Goal: Task Accomplishment & Management: Use online tool/utility

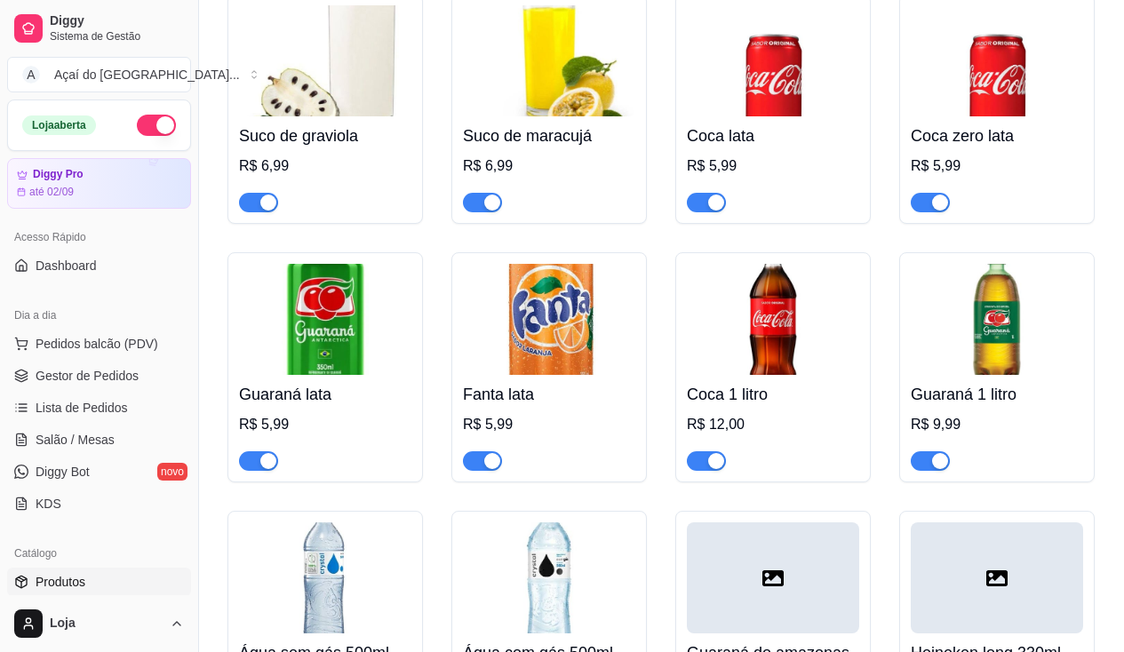
scroll to position [178, 0]
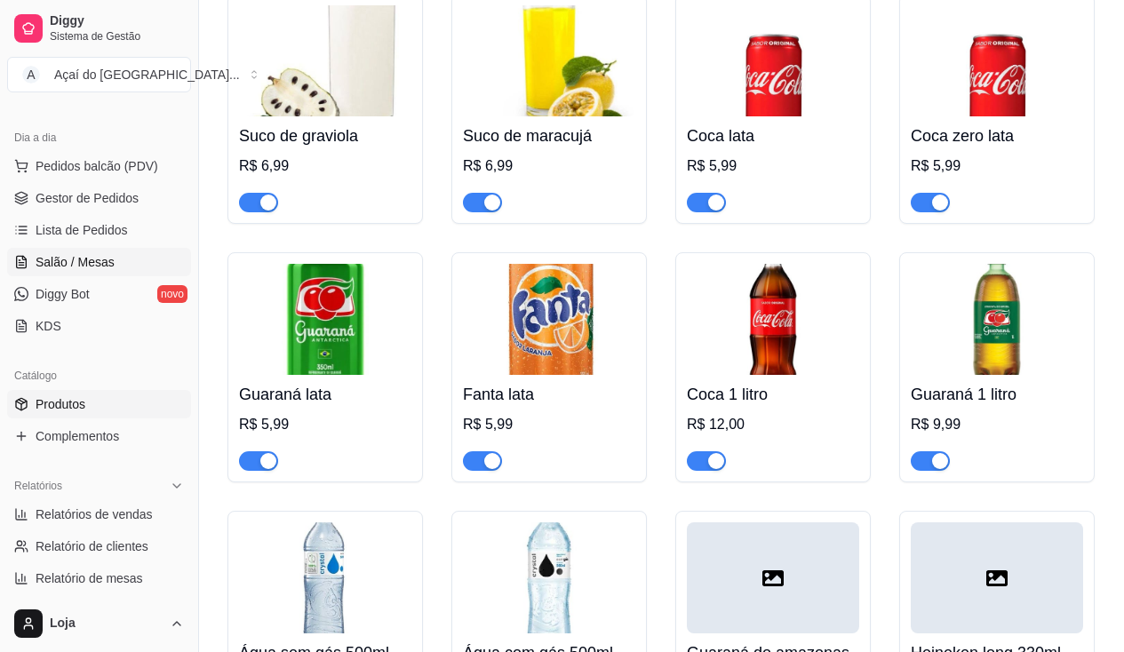
click at [55, 261] on span "Salão / Mesas" at bounding box center [75, 262] width 79 height 18
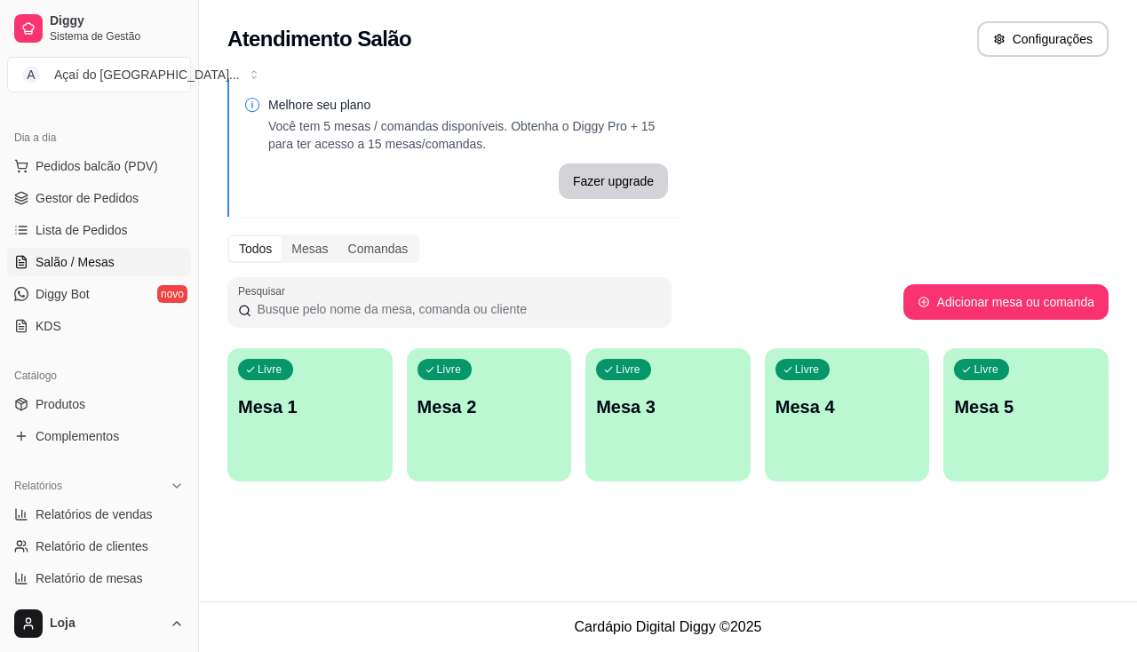
click at [340, 453] on div "Livre Mesa 1" at bounding box center [309, 404] width 165 height 112
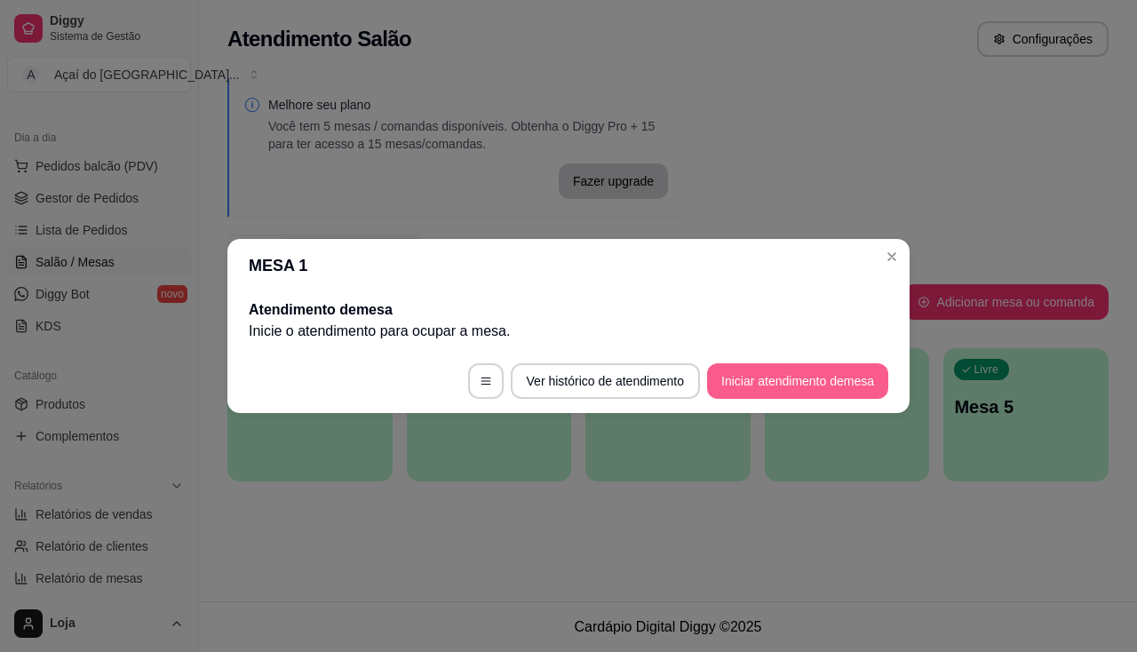
click at [790, 387] on button "Iniciar atendimento de mesa" at bounding box center [797, 381] width 181 height 36
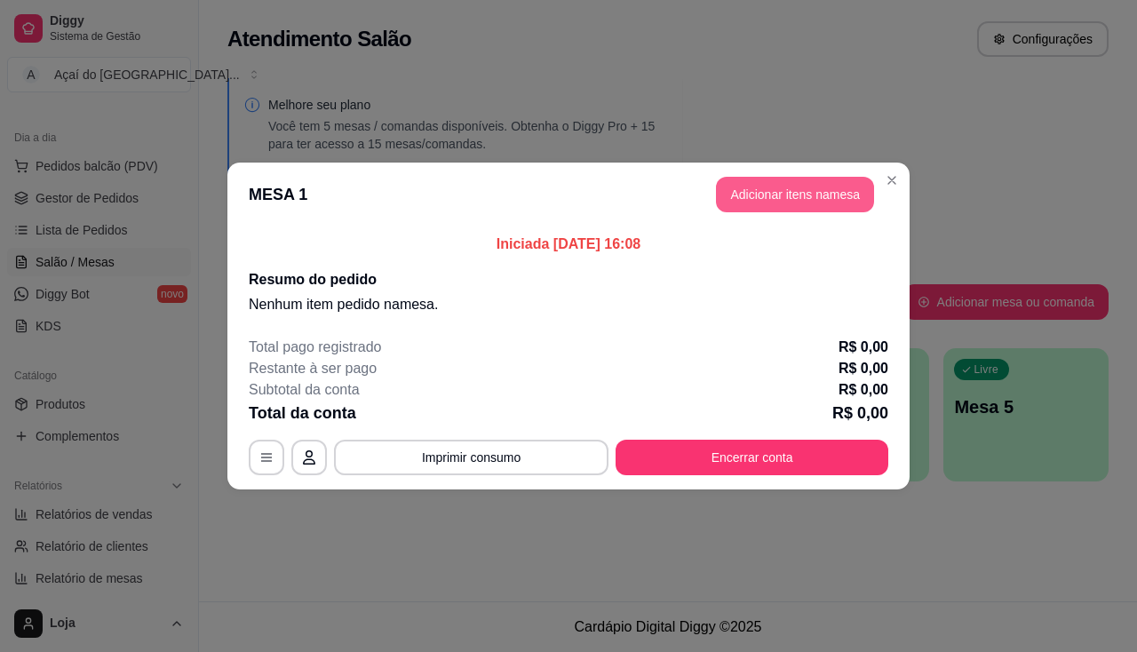
click at [724, 196] on button "Adicionar itens na mesa" at bounding box center [795, 195] width 158 height 36
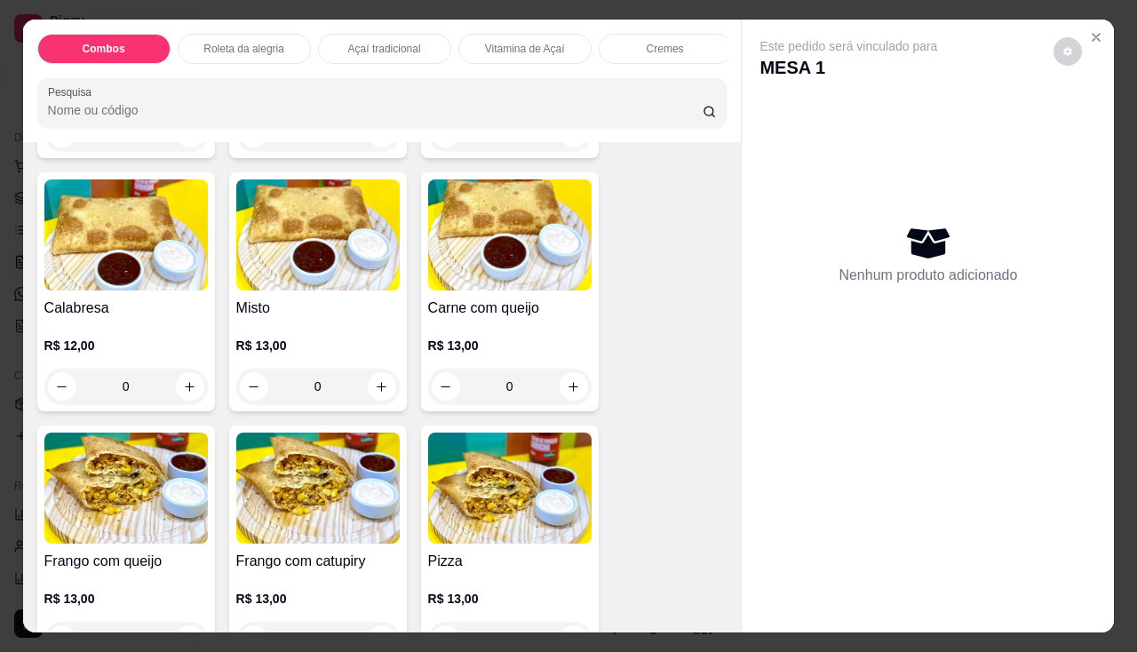
scroll to position [2487, 0]
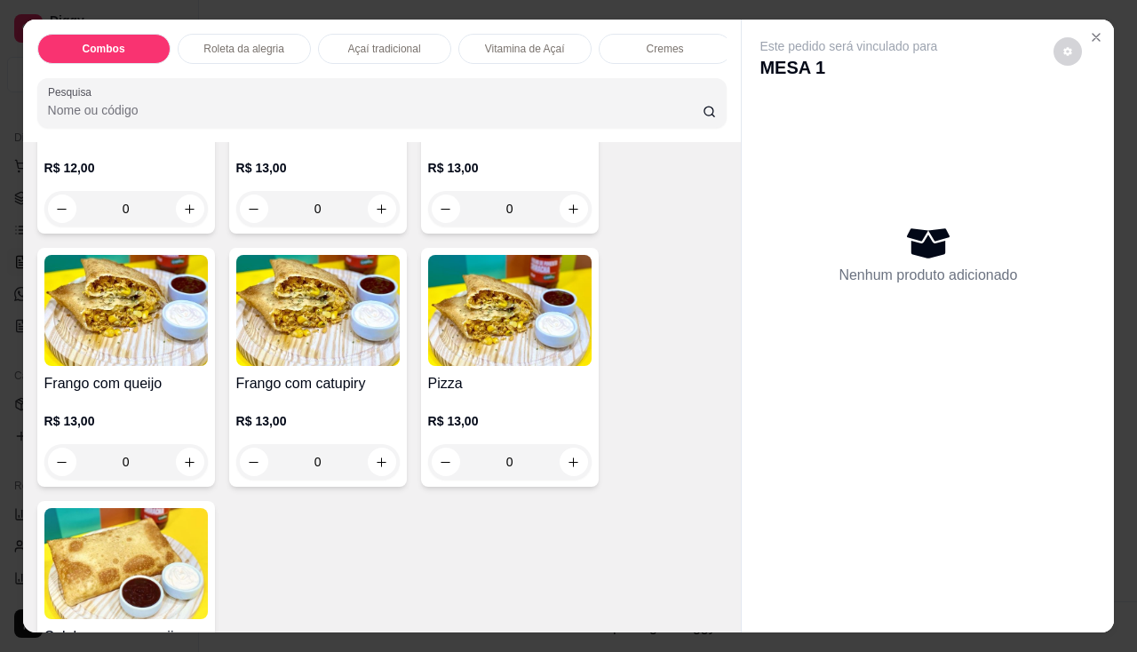
click at [57, 376] on div "Frango com queijo R$ 13,00 0" at bounding box center [126, 367] width 178 height 239
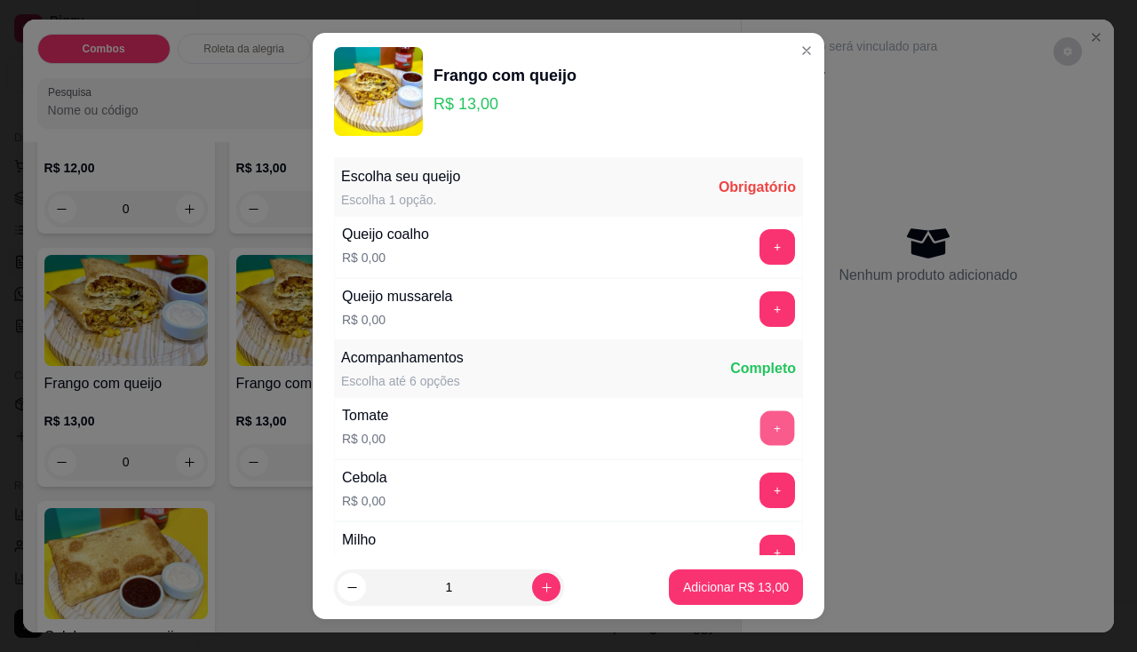
click at [760, 430] on button "+" at bounding box center [777, 427] width 35 height 35
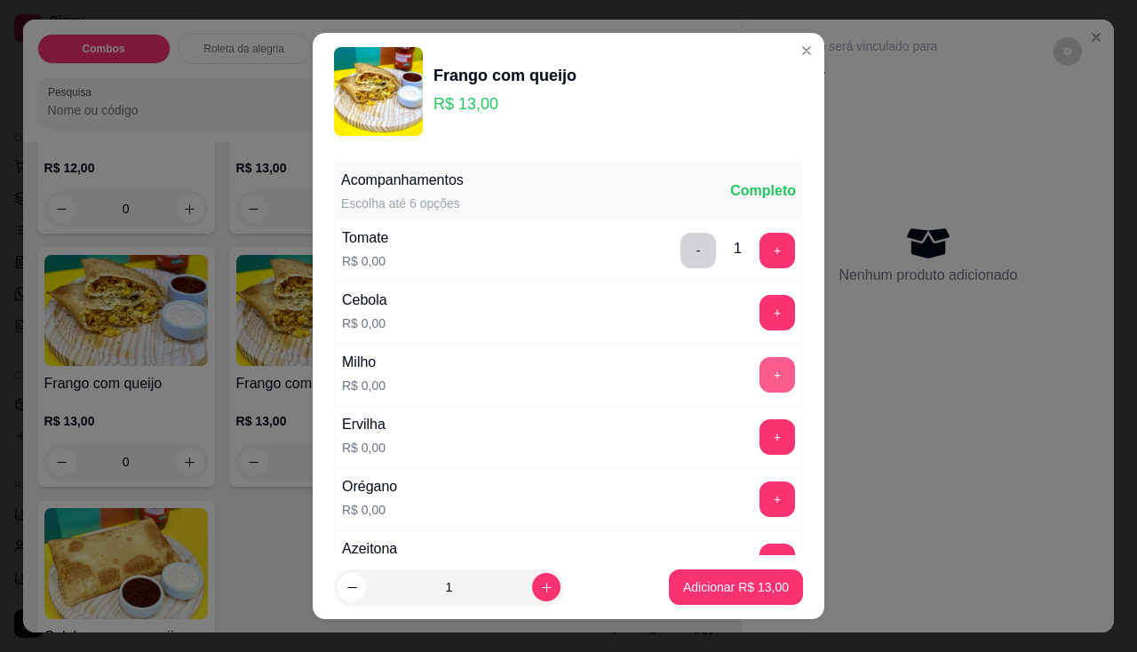
click at [759, 382] on button "+" at bounding box center [777, 375] width 36 height 36
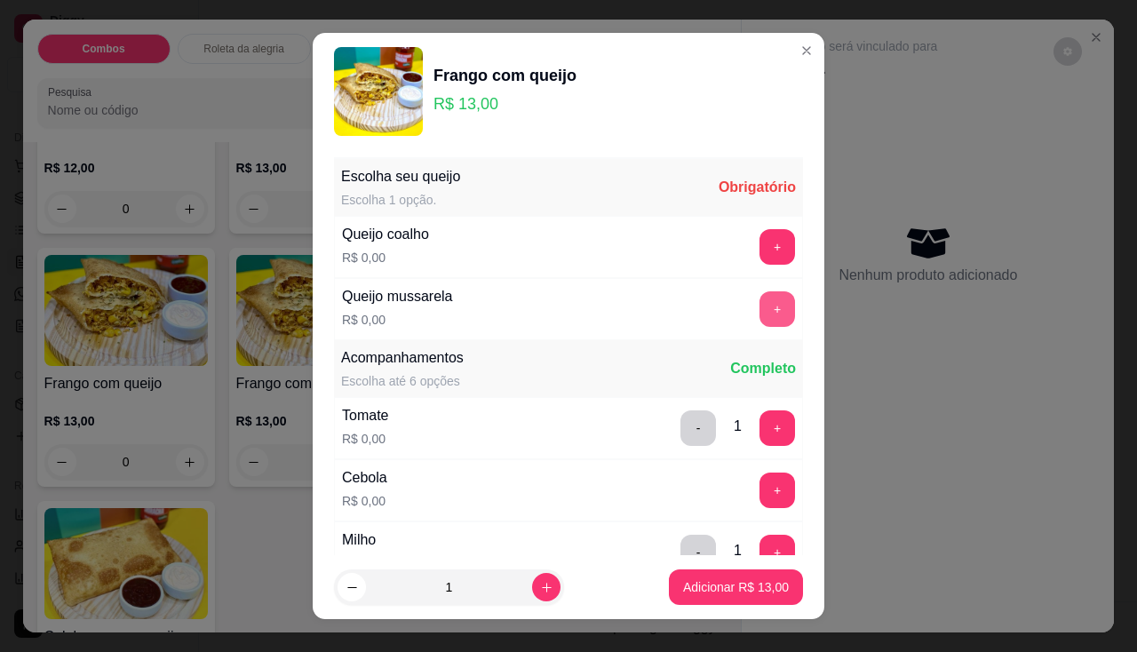
click at [759, 322] on button "+" at bounding box center [777, 309] width 36 height 36
click at [759, 535] on button "+" at bounding box center [777, 553] width 36 height 36
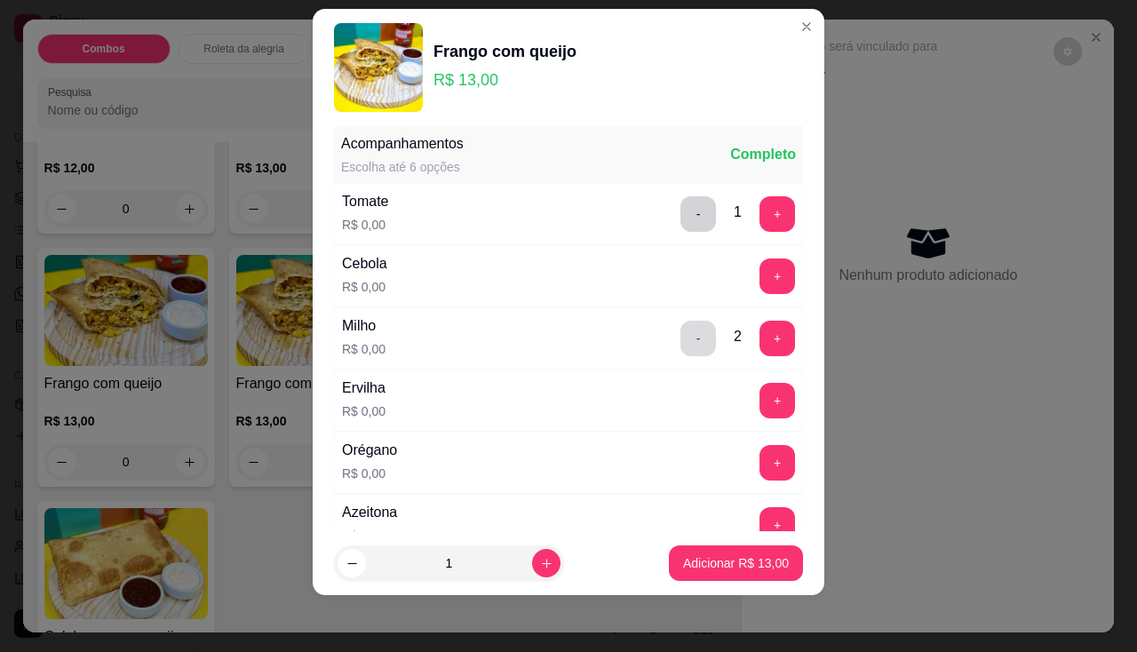
click at [680, 338] on button "-" at bounding box center [698, 339] width 36 height 36
click at [727, 573] on button "Adicionar R$ 13,00" at bounding box center [736, 563] width 134 height 36
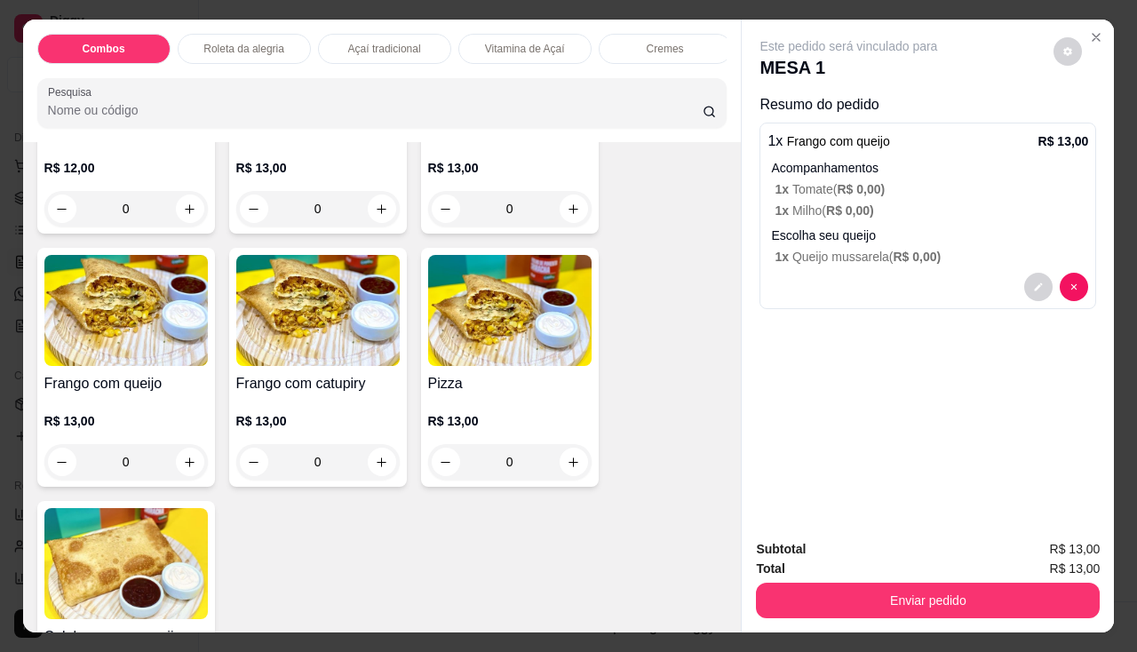
click at [827, 614] on div "Subtotal R$ 13,00 Total R$ 13,00 Enviar pedido" at bounding box center [928, 578] width 372 height 107
click at [829, 578] on div "Enviar pedido" at bounding box center [928, 598] width 344 height 40
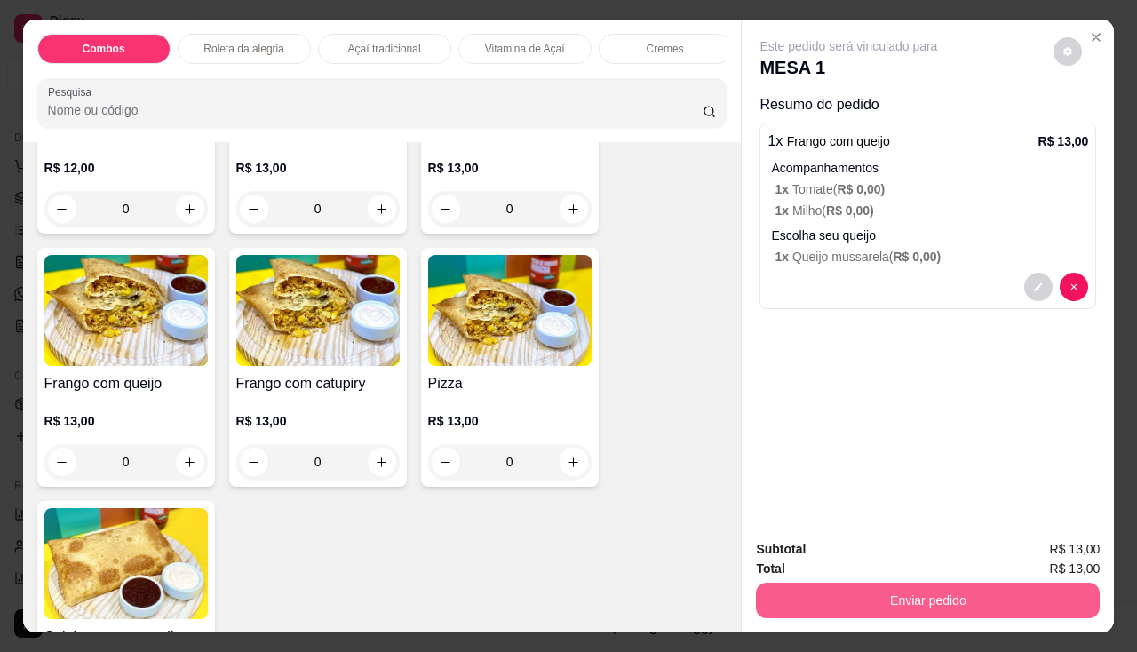
click at [828, 593] on button "Enviar pedido" at bounding box center [928, 601] width 344 height 36
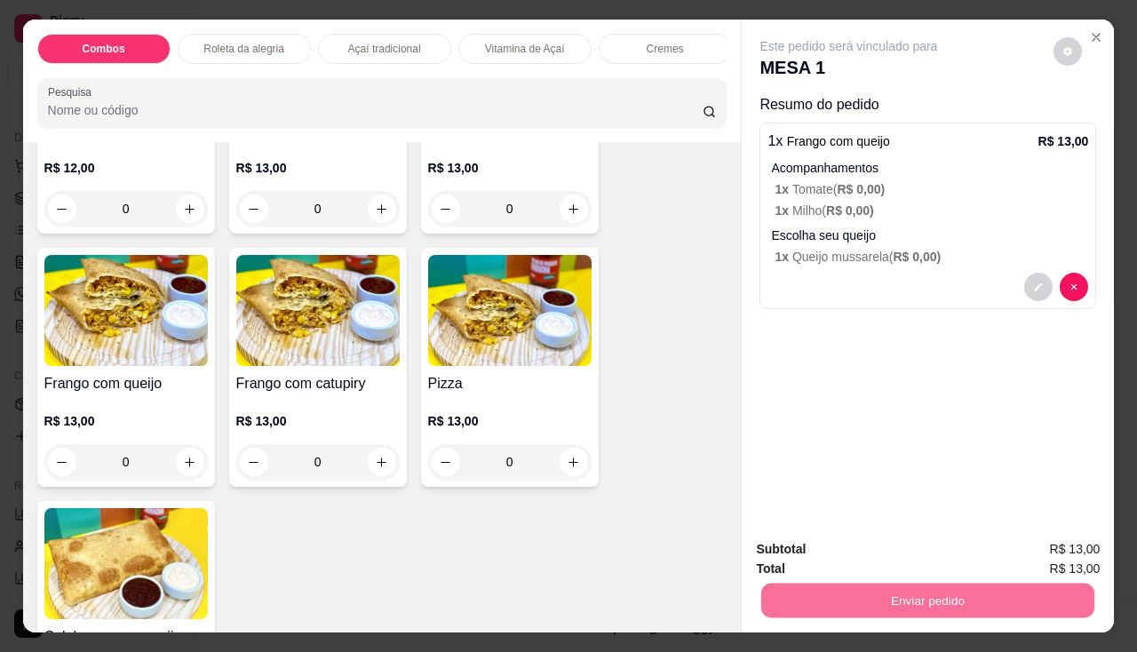
click at [857, 556] on button "Não registrar e enviar pedido" at bounding box center [869, 551] width 185 height 34
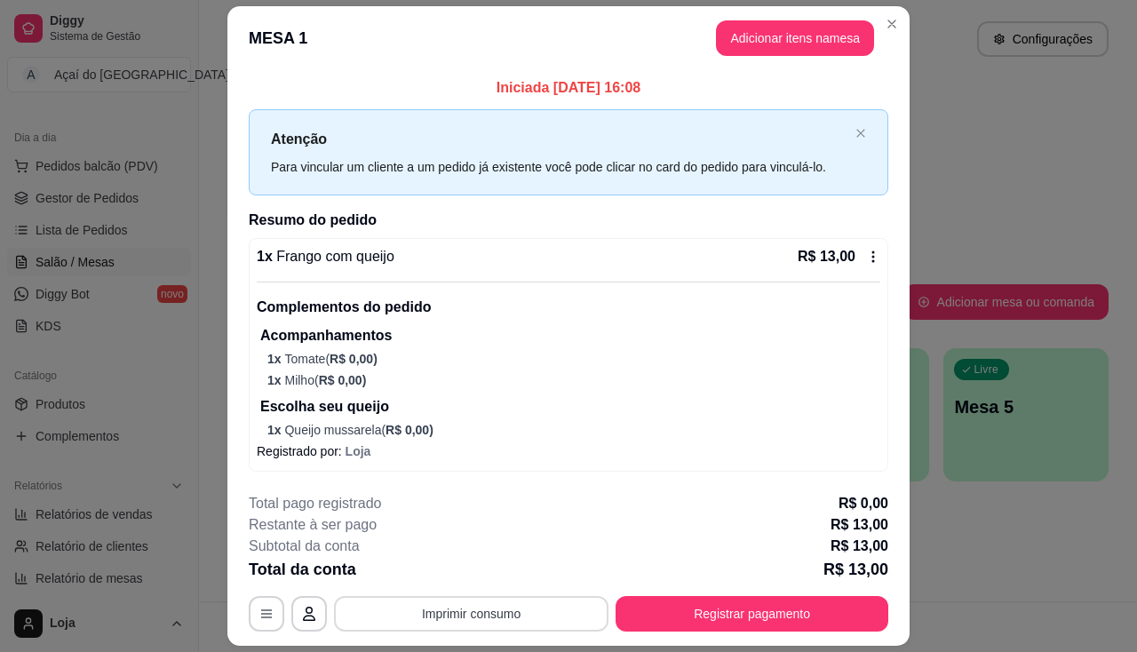
click at [504, 607] on button "Imprimir consumo" at bounding box center [471, 614] width 274 height 36
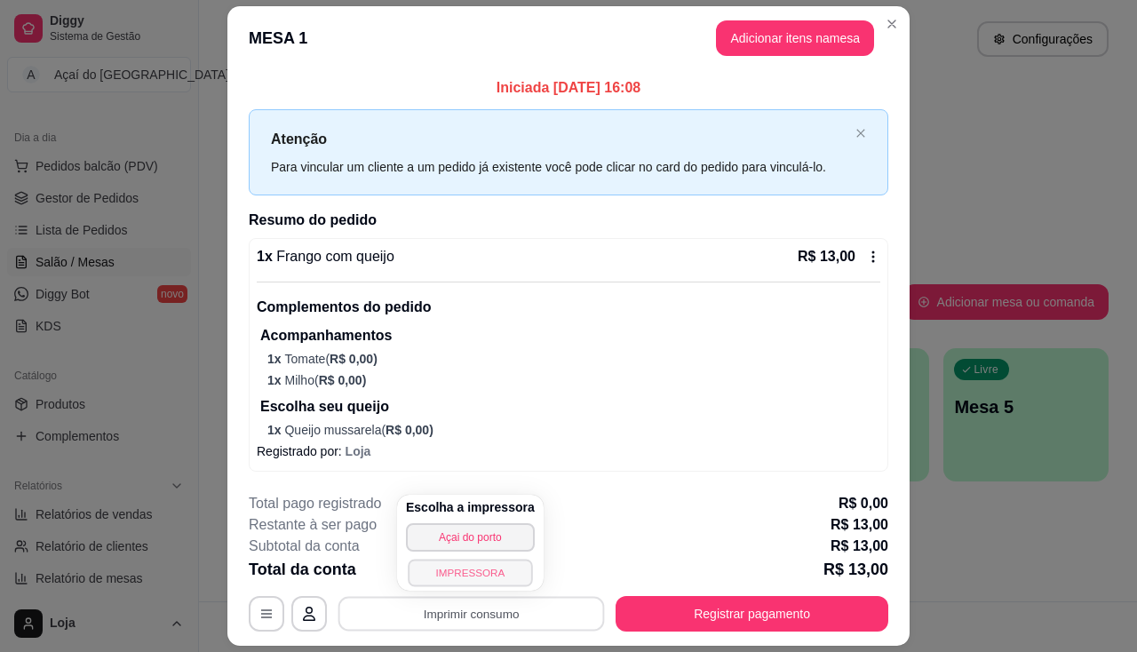
click at [481, 579] on button "IMPRESSORA" at bounding box center [470, 573] width 124 height 28
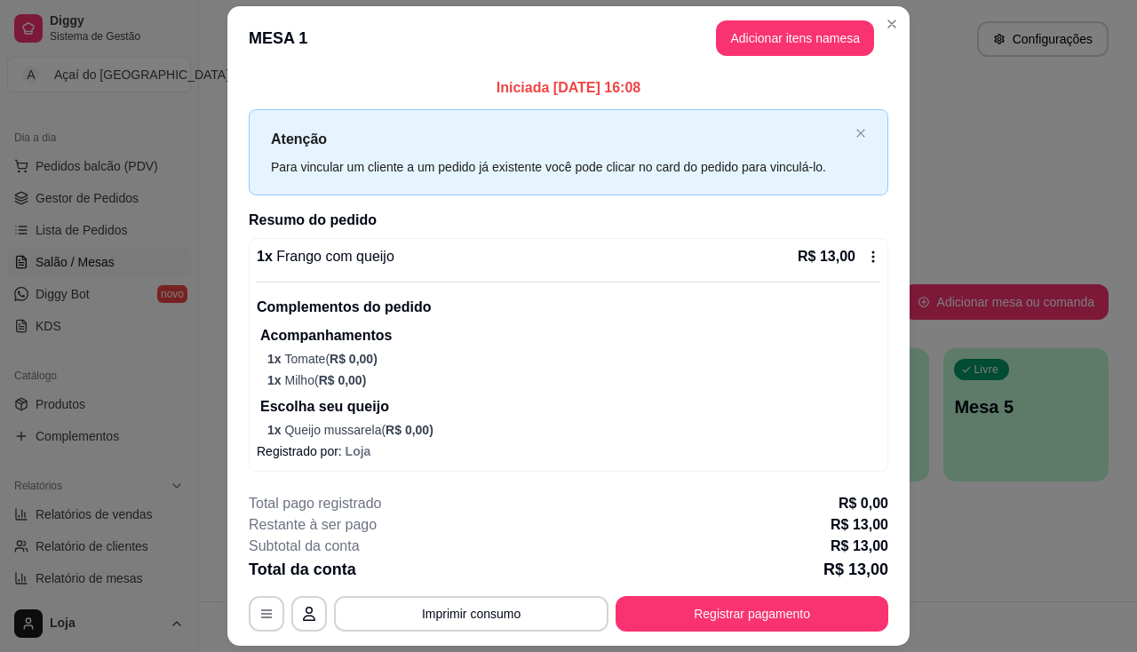
scroll to position [51, 0]
